Goal: Task Accomplishment & Management: Complete application form

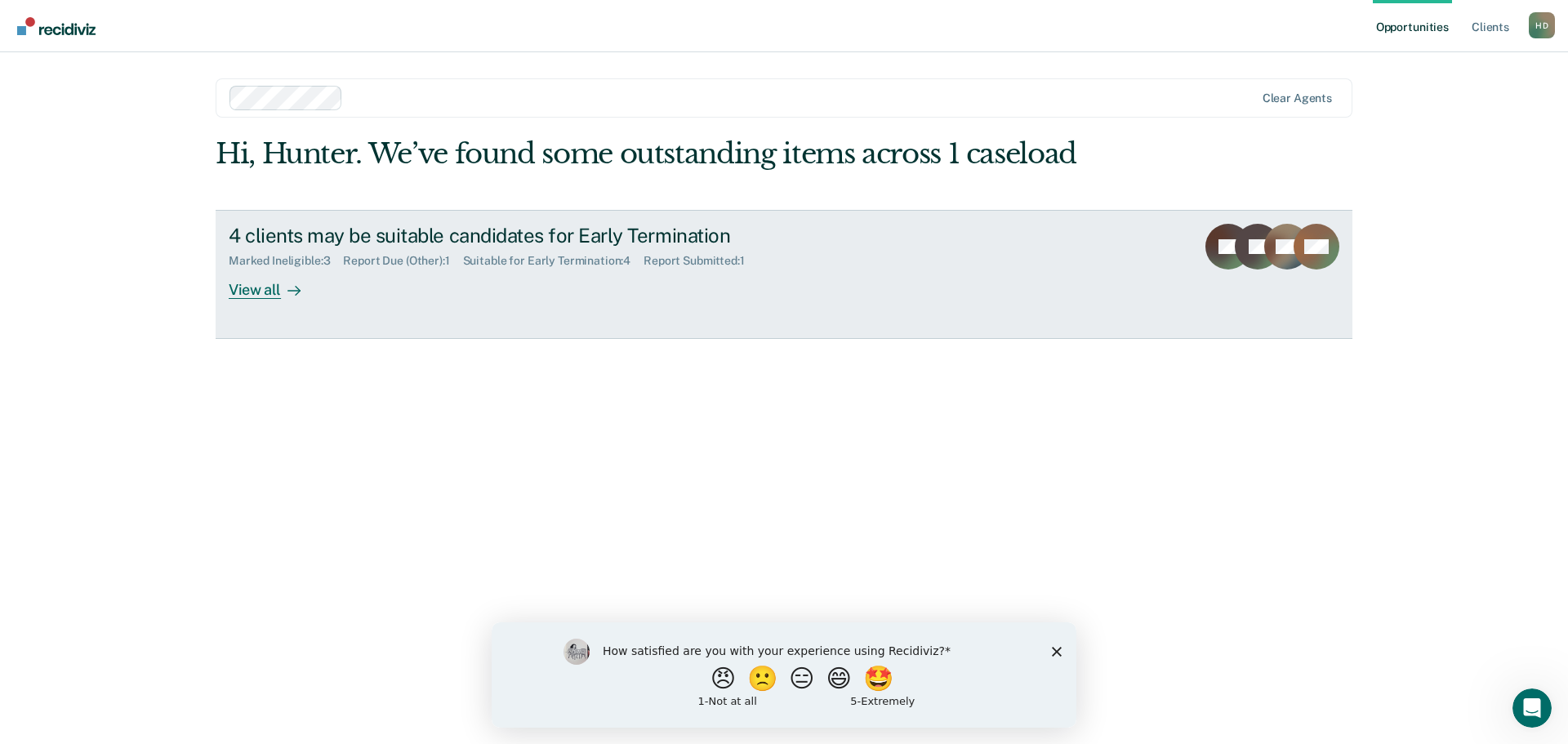
click at [379, 239] on div "4 clients may be suitable candidates for Early Termination" at bounding box center [515, 236] width 573 height 23
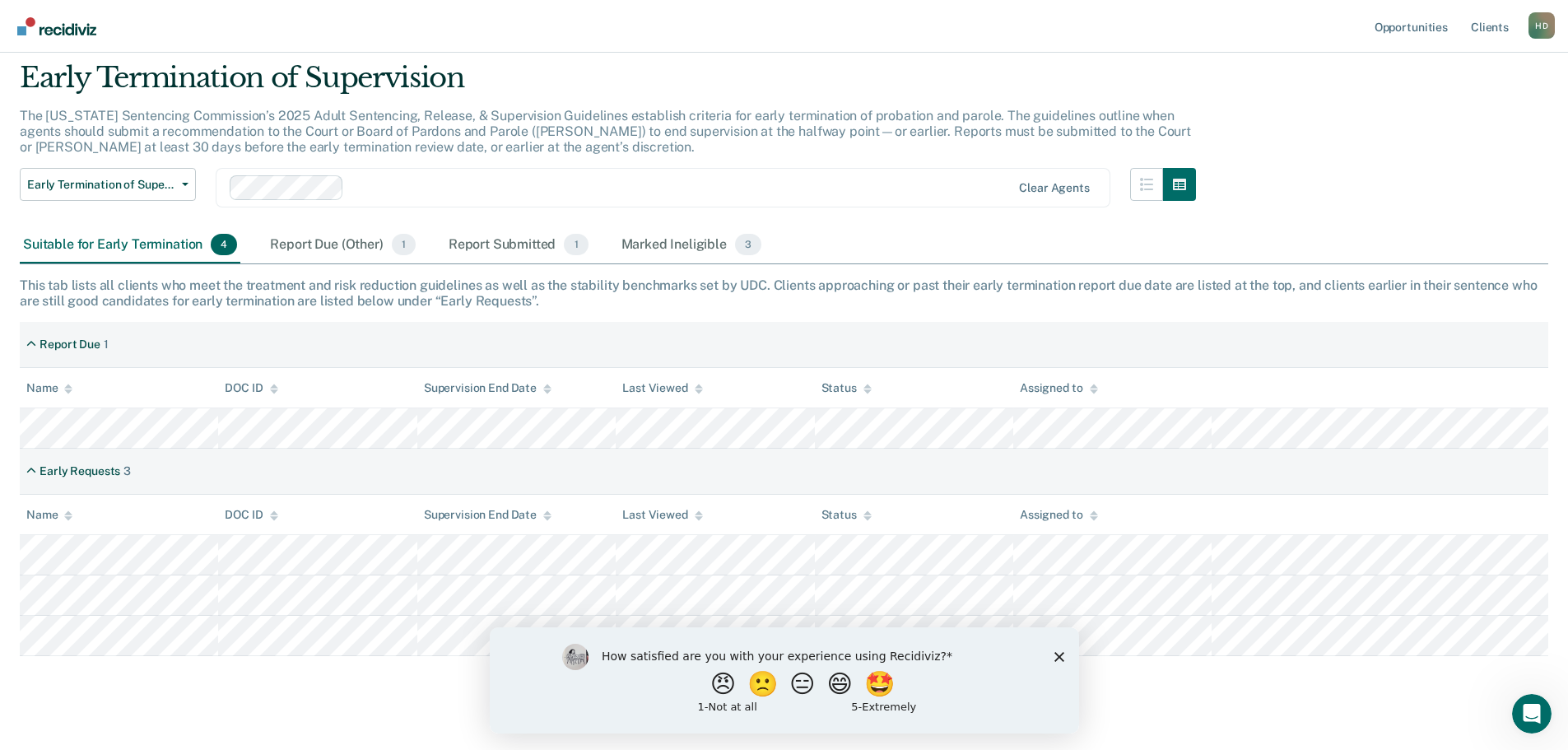
scroll to position [78, 0]
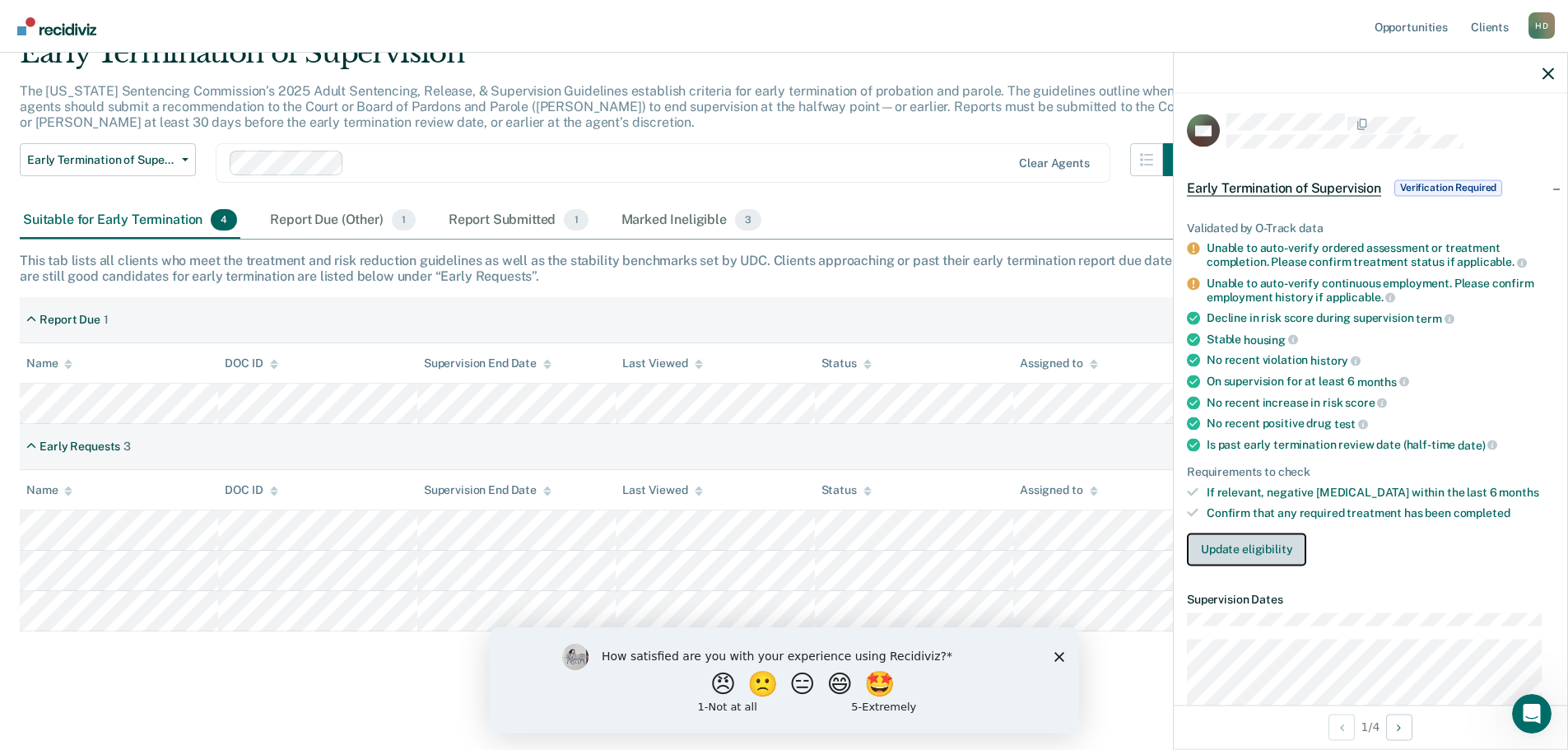
click at [1231, 542] on button "Update eligibility" at bounding box center [1247, 550] width 120 height 33
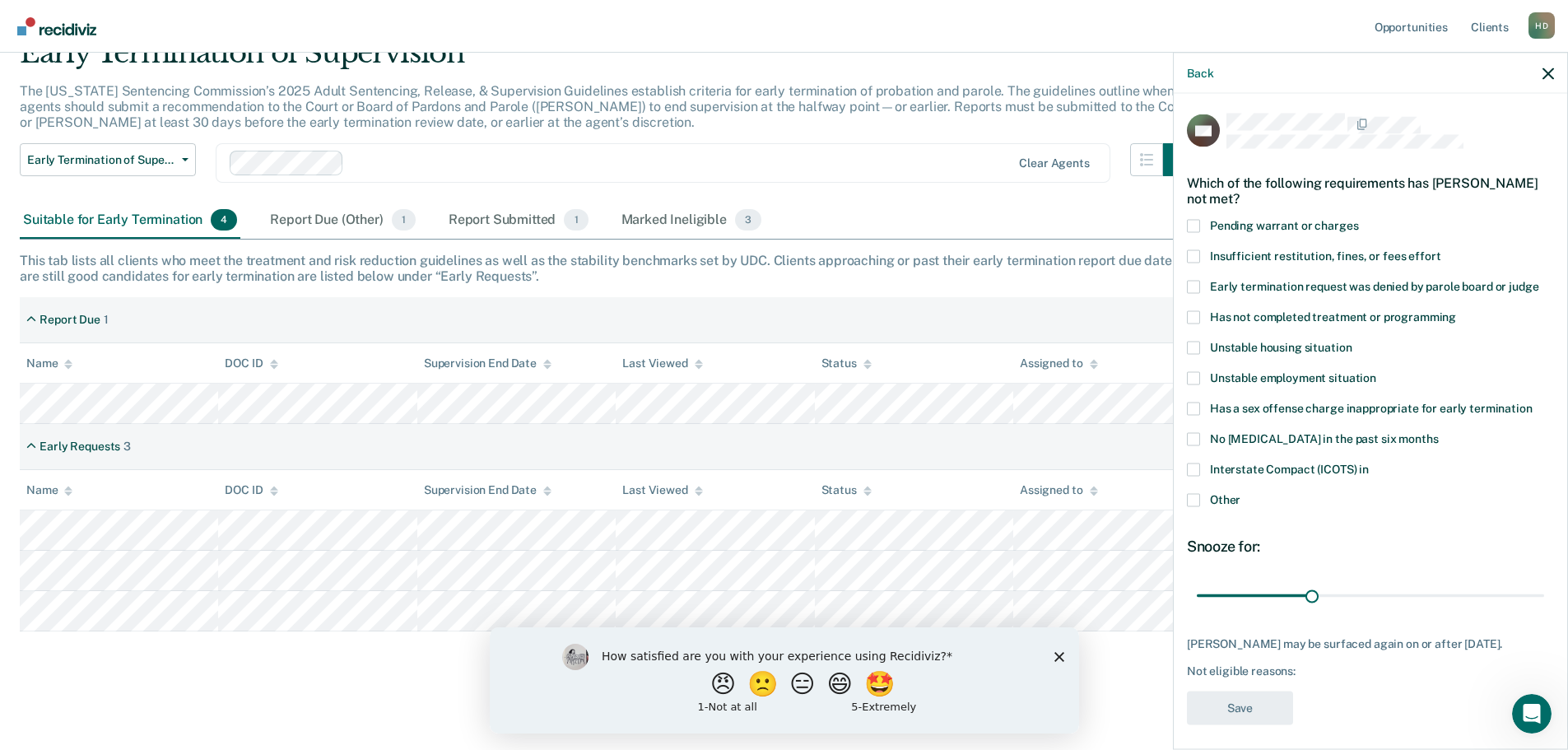
click at [1192, 318] on span at bounding box center [1193, 316] width 13 height 13
click at [1456, 310] on input "Has not completed treatment or programming" at bounding box center [1456, 310] width 0 height 0
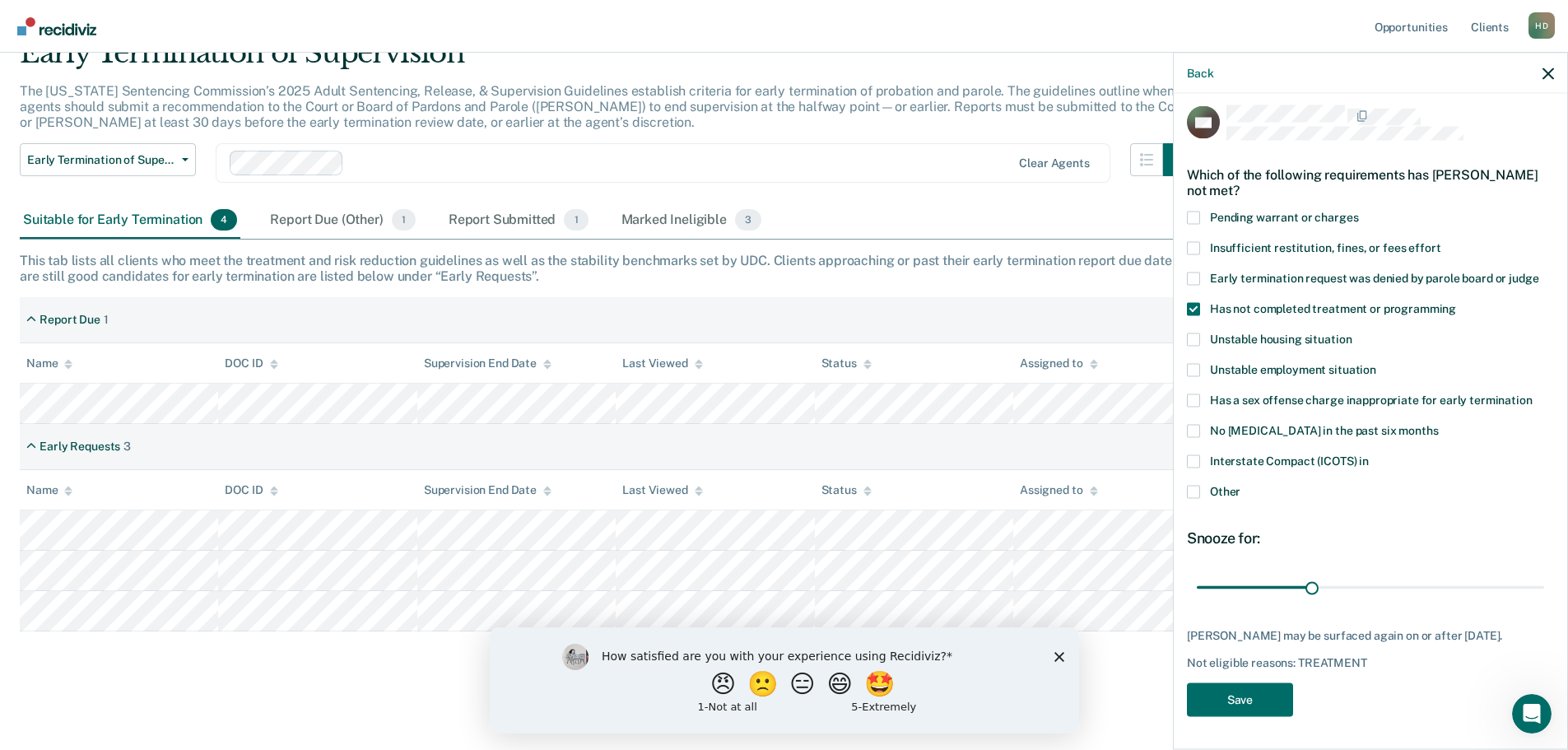
scroll to position [21, 0]
click at [1267, 703] on button "Save" at bounding box center [1240, 699] width 106 height 33
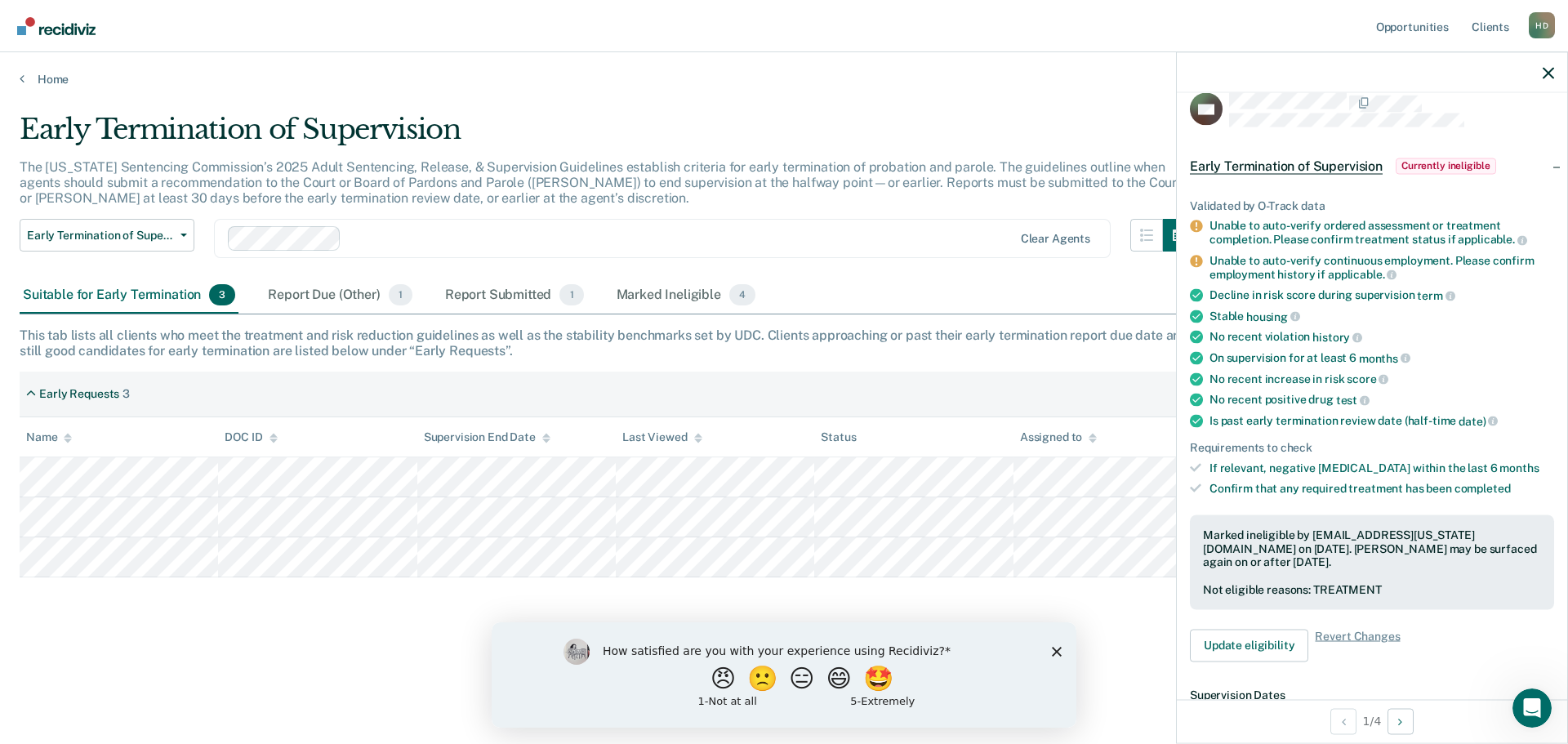
click at [924, 331] on div "This tab lists all clients who meet the treatment and risk reduction guidelines…" at bounding box center [784, 343] width 1528 height 31
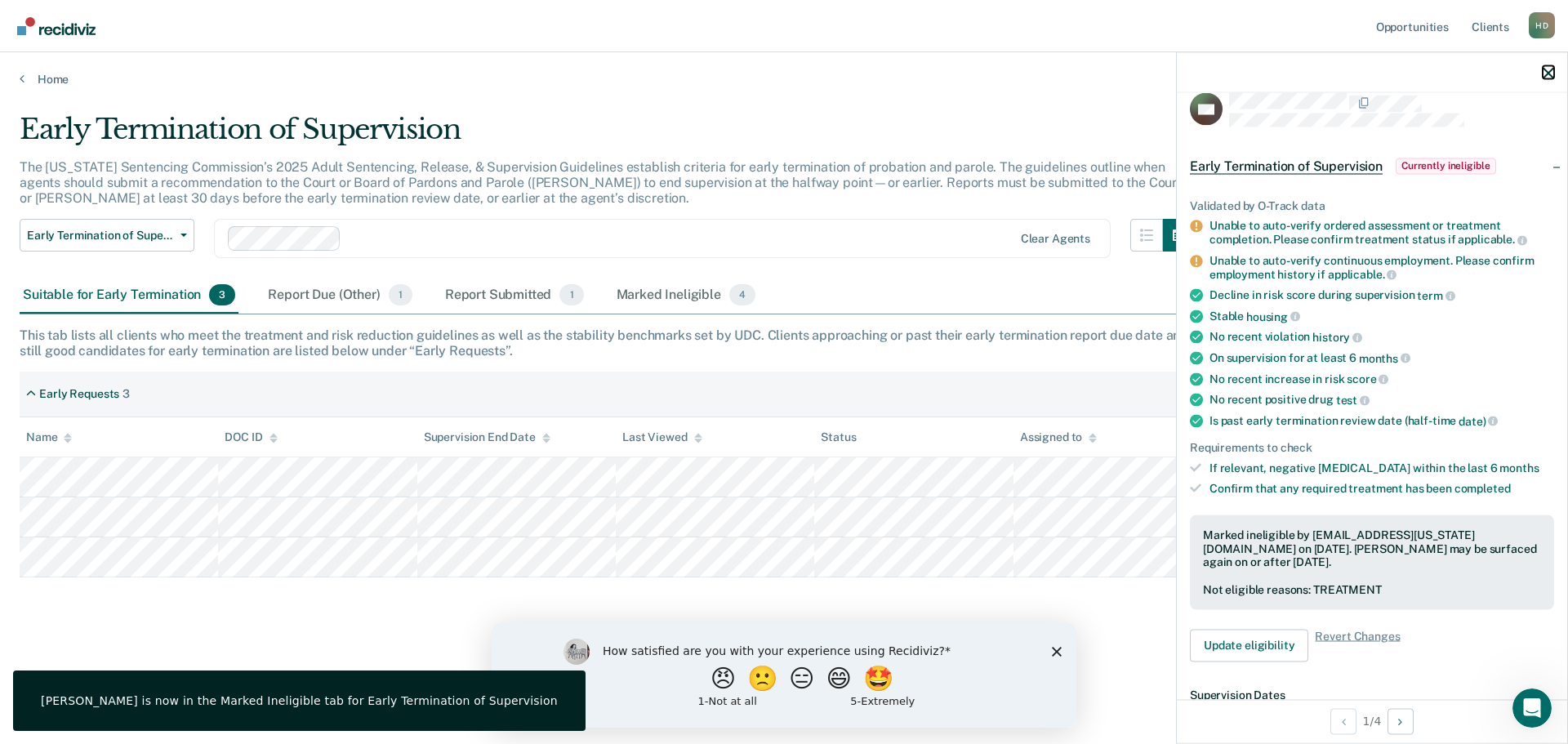
click at [1546, 75] on icon "button" at bounding box center [1549, 73] width 12 height 12
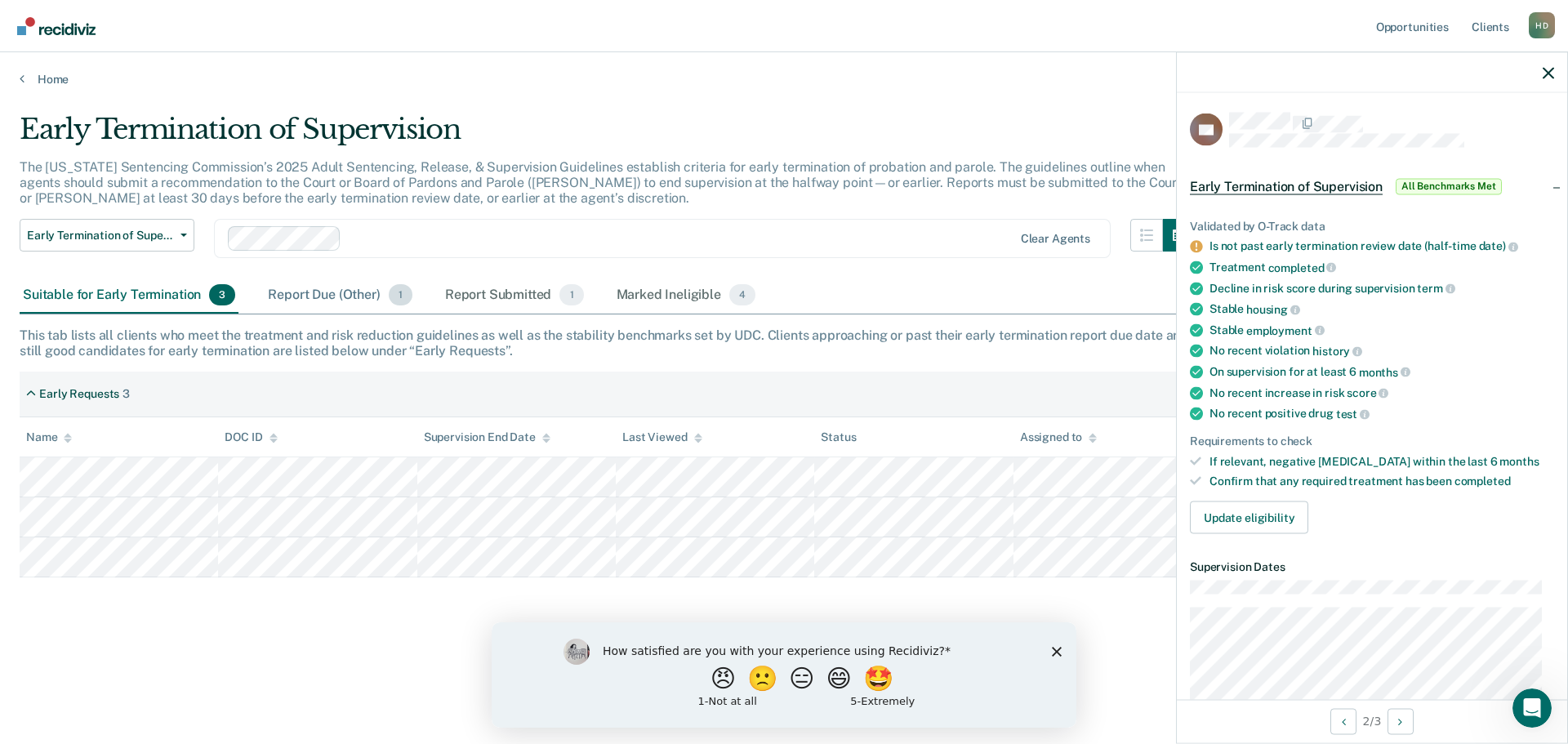
click at [332, 289] on div "Report Due (Other) 1" at bounding box center [340, 295] width 150 height 36
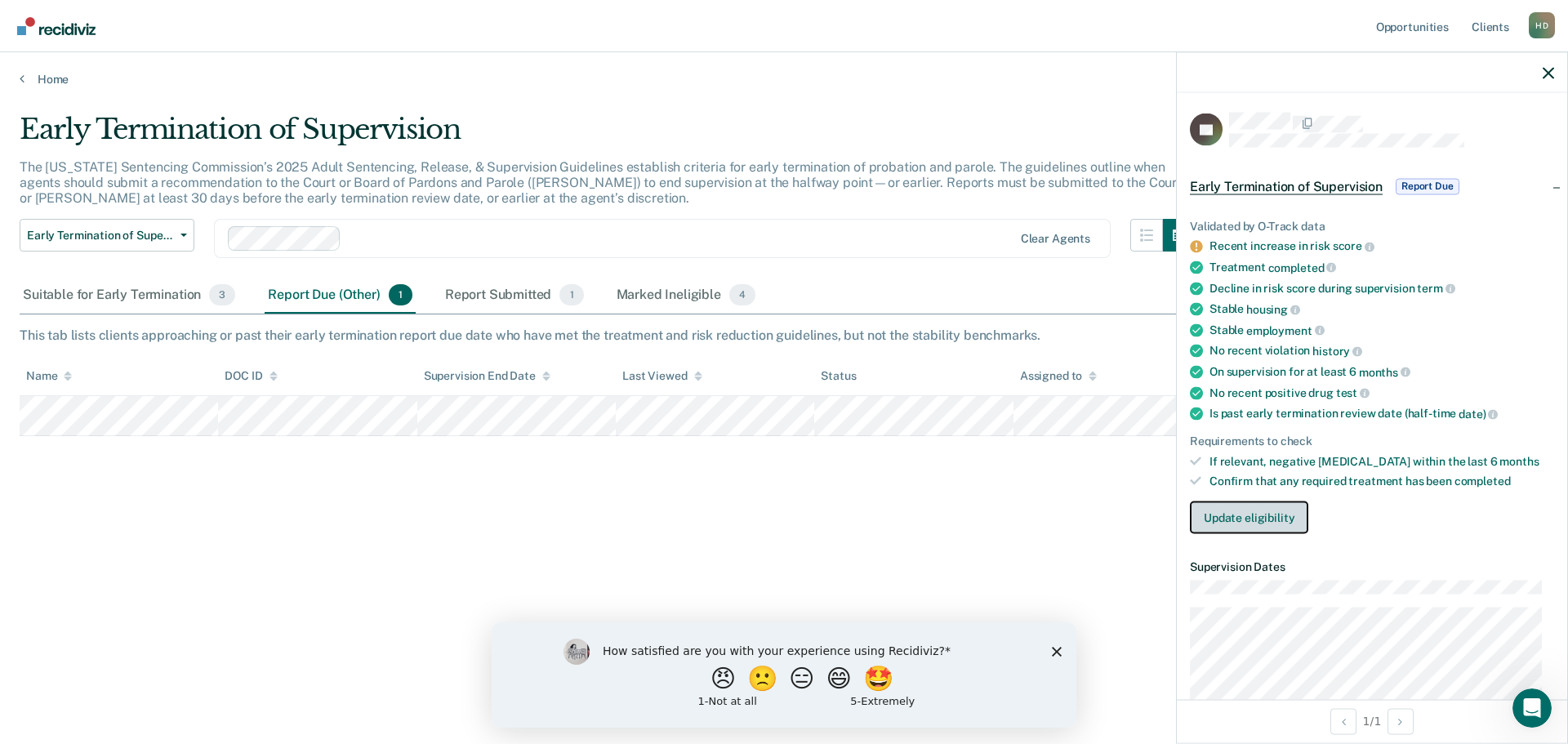
click at [1256, 525] on button "Update eligibility" at bounding box center [1249, 518] width 119 height 33
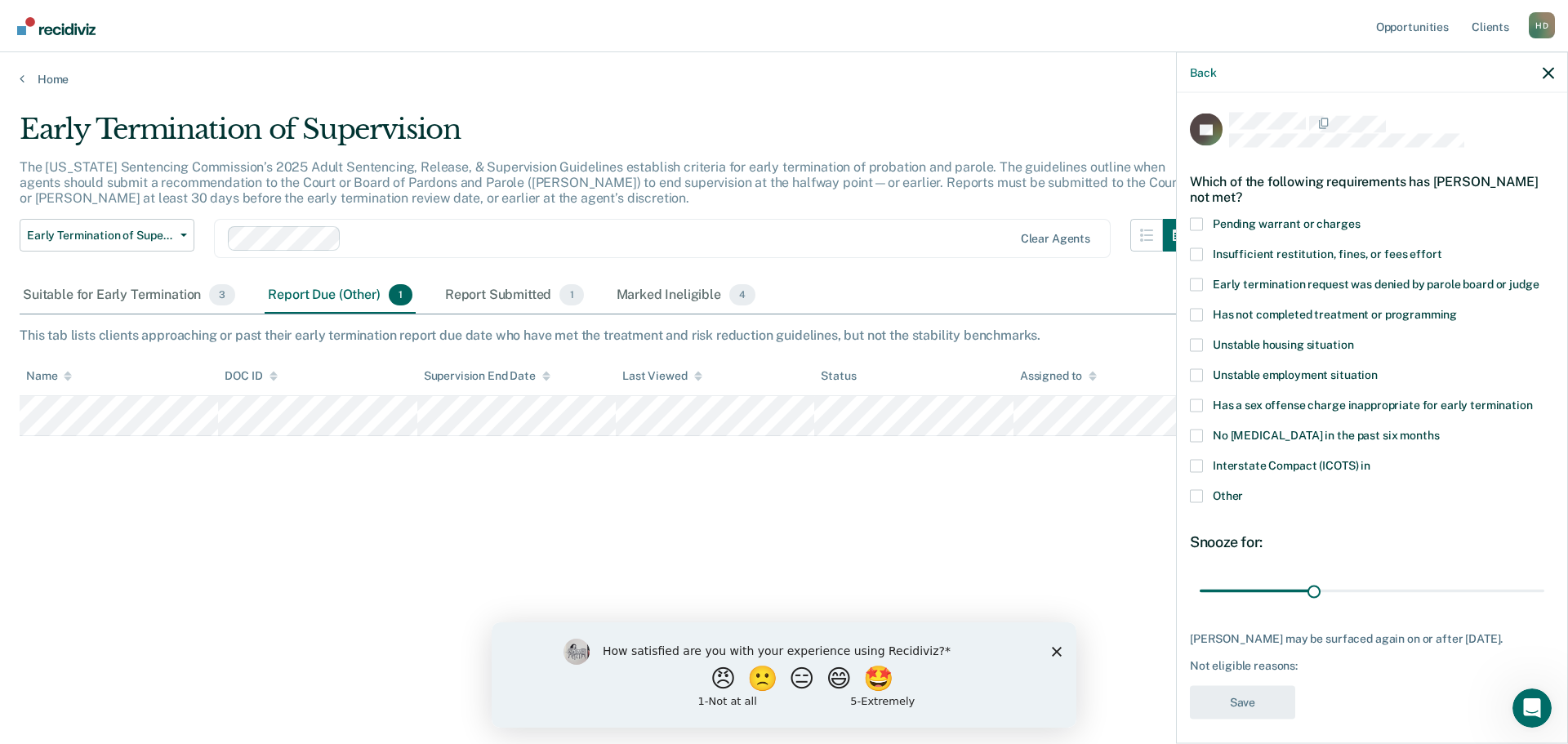
click at [1198, 311] on span at bounding box center [1195, 314] width 13 height 13
click at [1457, 308] on input "Has not completed treatment or programming" at bounding box center [1457, 308] width 0 height 0
click at [1198, 489] on span at bounding box center [1195, 495] width 13 height 13
click at [1243, 489] on input "Other" at bounding box center [1243, 489] width 0 height 0
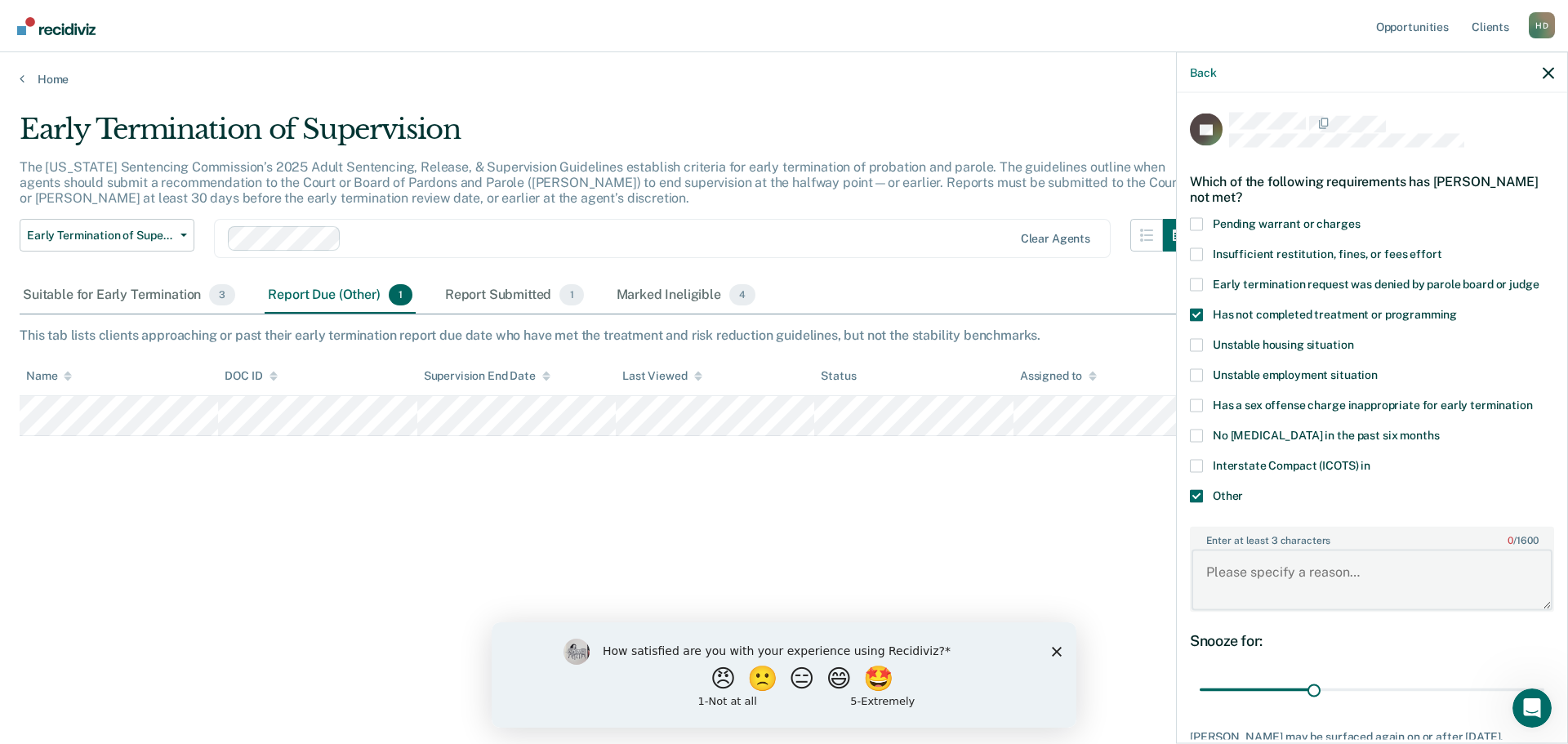
click at [1264, 587] on textarea "Enter at least 3 characters 0 / 1600" at bounding box center [1371, 580] width 361 height 60
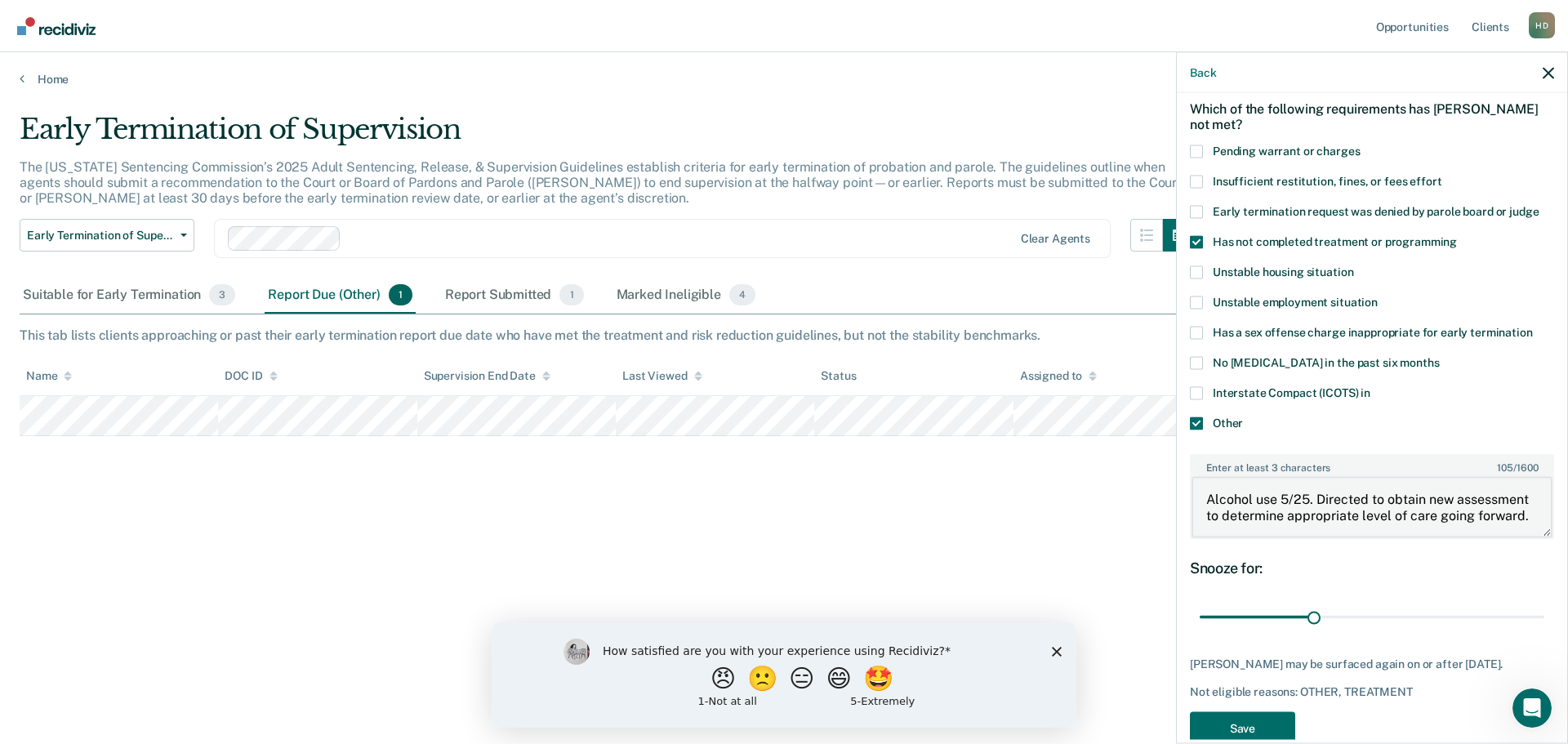
scroll to position [105, 0]
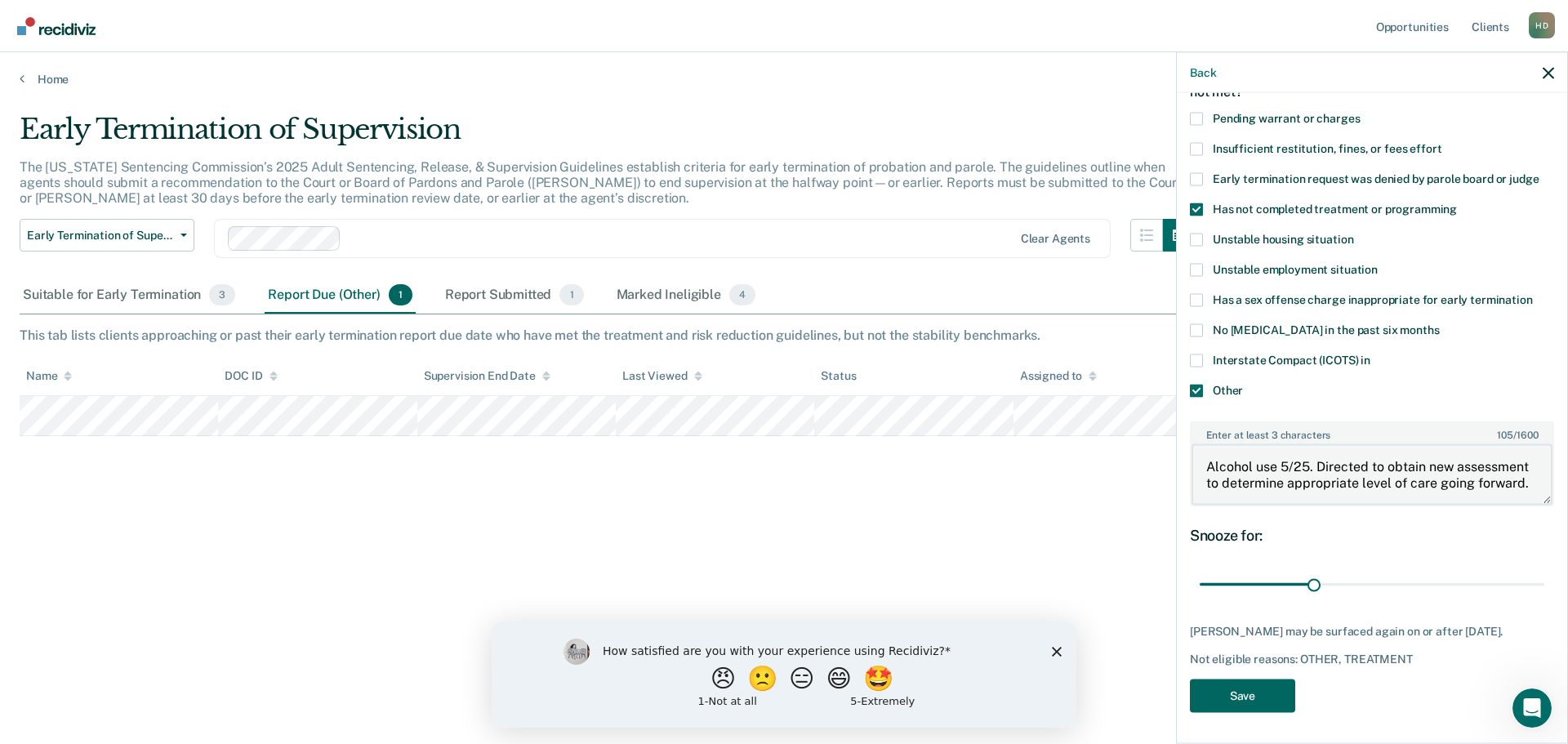
type textarea "Alcohol use 5/25. Directed to obtain new assessment to determine appropriate le…"
click at [1269, 688] on button "Save" at bounding box center [1242, 695] width 105 height 33
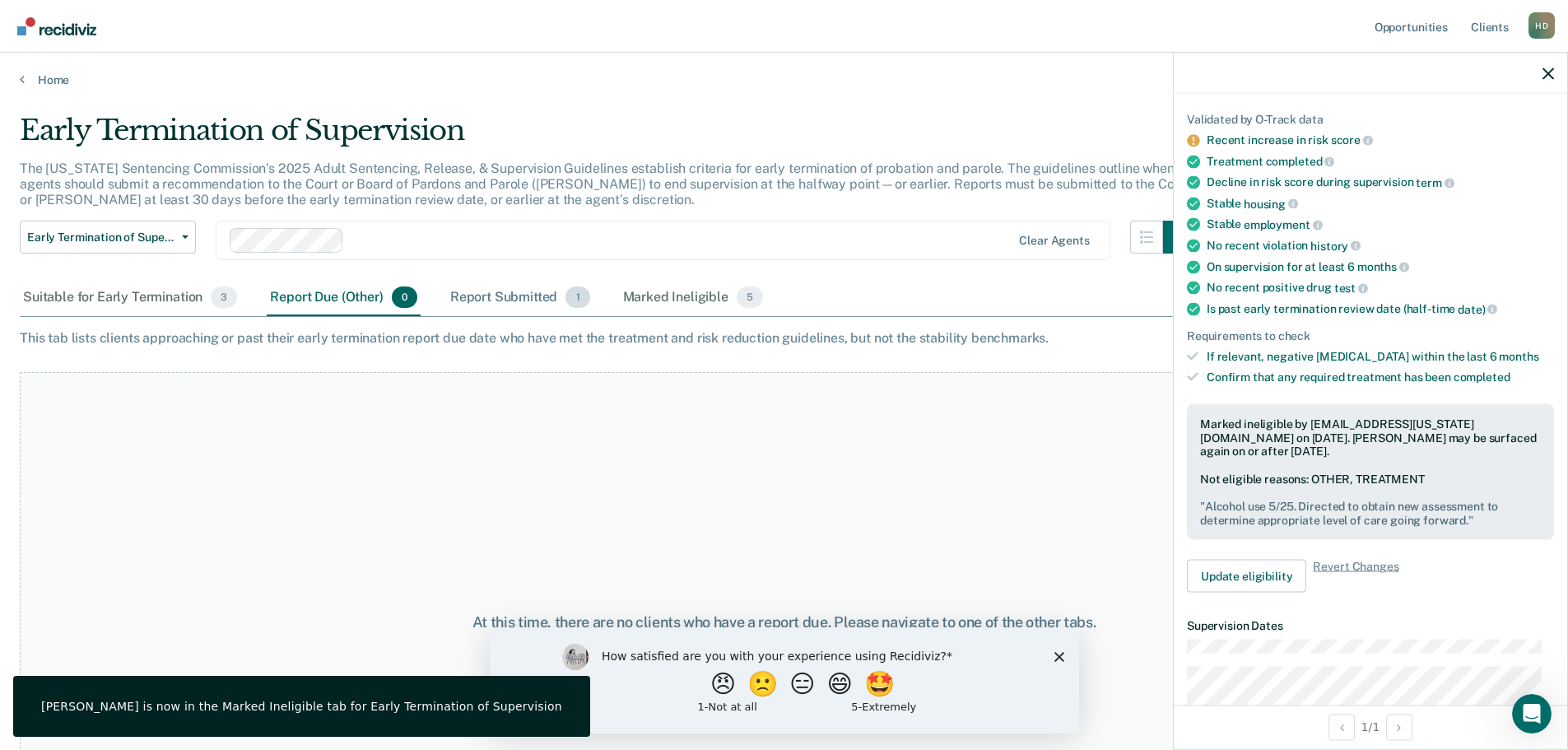
click at [525, 292] on div "Report Submitted 1" at bounding box center [519, 297] width 146 height 36
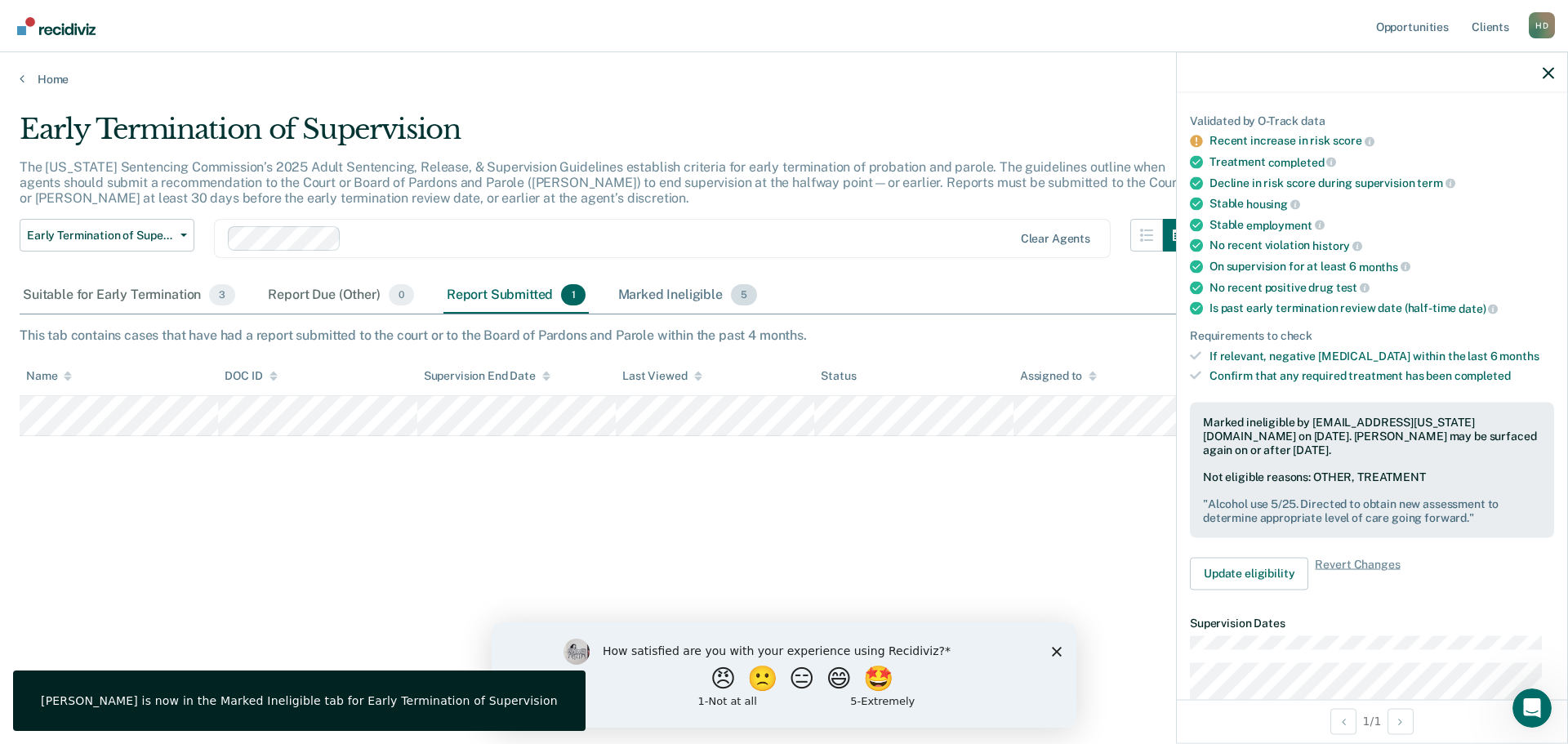
click at [674, 286] on div "Marked Ineligible 5" at bounding box center [688, 295] width 146 height 36
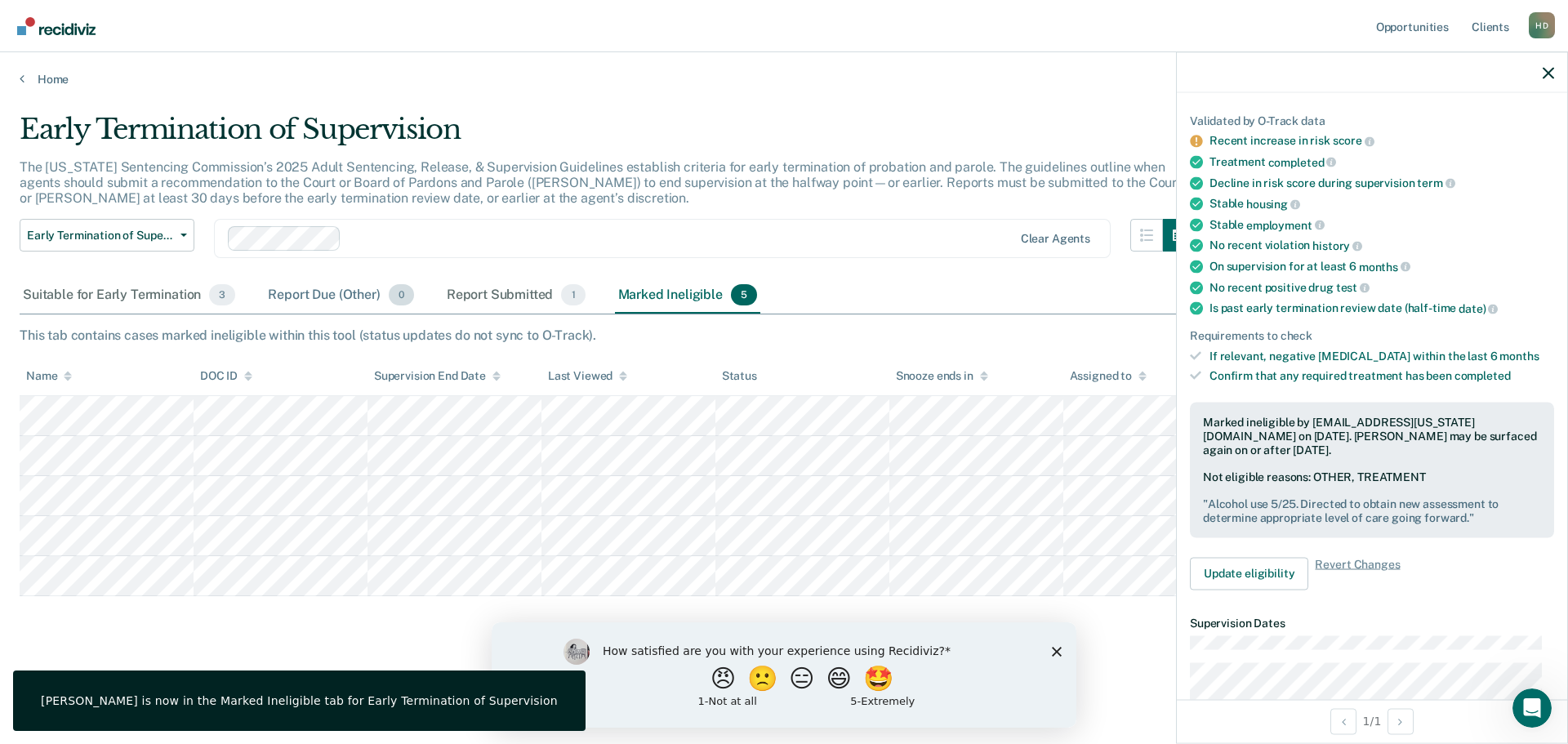
click at [331, 298] on div "Report Due (Other) 0" at bounding box center [341, 295] width 152 height 36
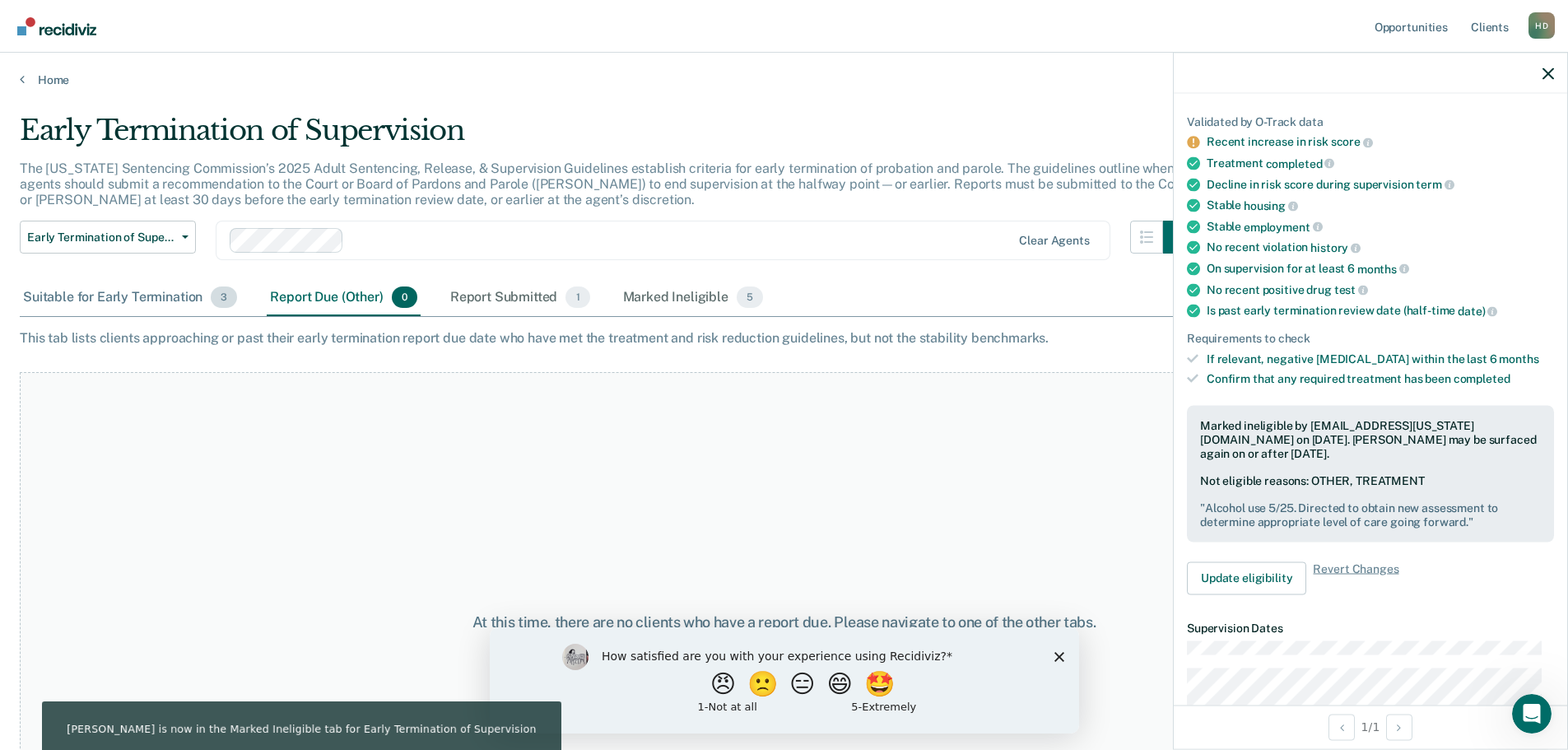
click at [146, 293] on div "Suitable for Early Termination 3" at bounding box center [130, 297] width 221 height 36
